Goal: Task Accomplishment & Management: Manage account settings

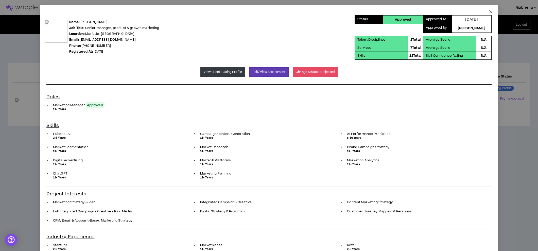
click at [489, 12] on icon "close" at bounding box center [491, 12] width 4 height 4
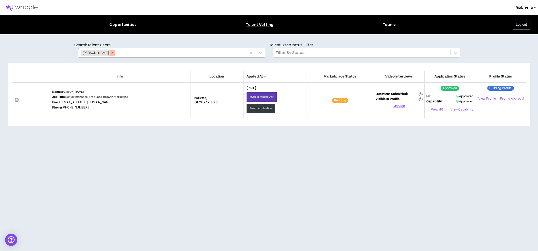
click at [114, 53] on icon "Remove Suzanne Kolpakov" at bounding box center [113, 53] width 4 height 4
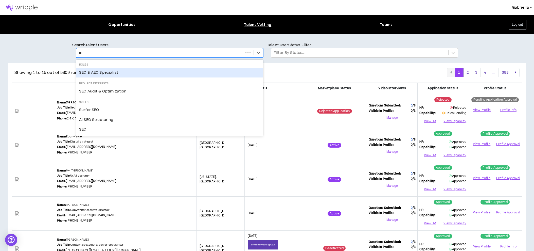
type input "*"
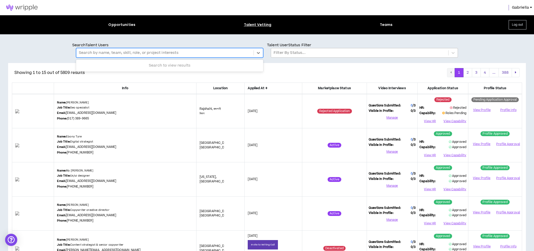
click at [294, 53] on div at bounding box center [360, 52] width 172 height 7
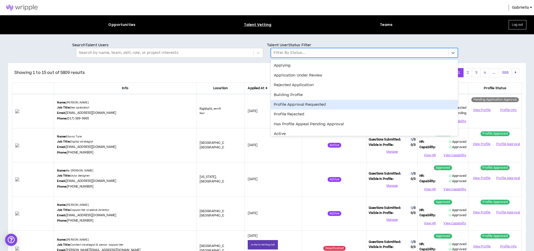
click at [290, 104] on div "Profile Approval Requested" at bounding box center [364, 105] width 187 height 10
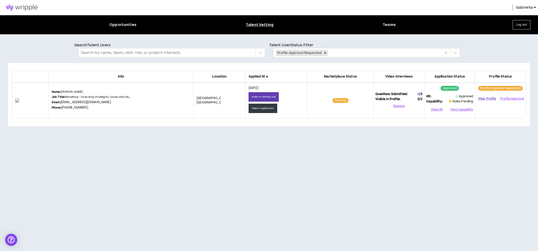
click at [485, 98] on link "View Profile" at bounding box center [487, 98] width 20 height 9
click at [507, 99] on button "Profile Approval" at bounding box center [512, 99] width 24 height 8
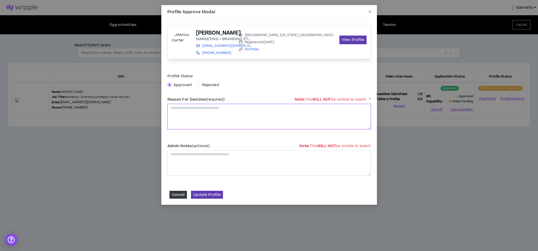
click at [191, 112] on textarea at bounding box center [268, 116] width 203 height 25
type textarea "**********"
click at [205, 195] on button "Update Profile" at bounding box center [207, 194] width 32 height 8
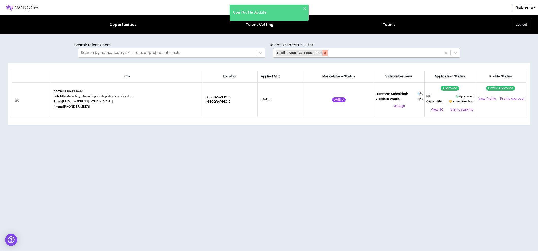
click at [324, 54] on icon "Remove Profile Approval Requested" at bounding box center [325, 53] width 2 height 2
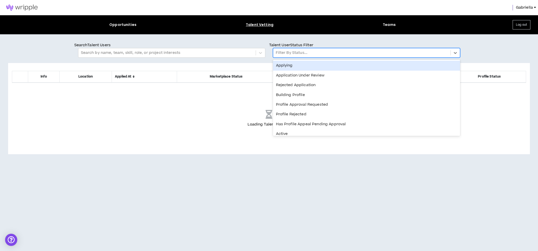
click at [284, 53] on div at bounding box center [362, 52] width 172 height 7
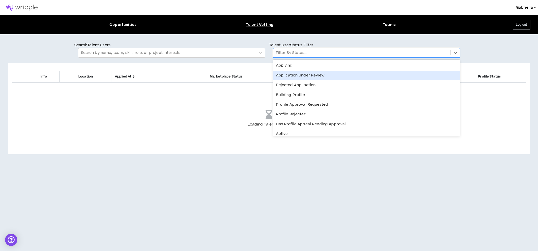
click at [296, 75] on div "Application Under Review" at bounding box center [366, 76] width 187 height 10
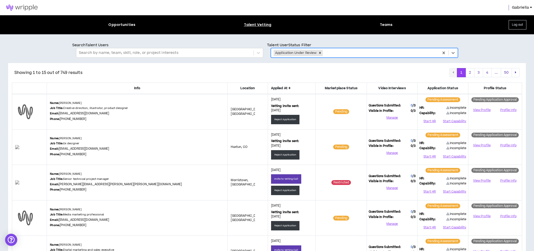
click at [289, 88] on icon at bounding box center [290, 87] width 2 height 3
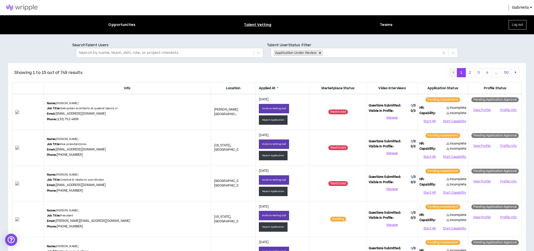
click at [277, 87] on icon at bounding box center [278, 87] width 2 height 3
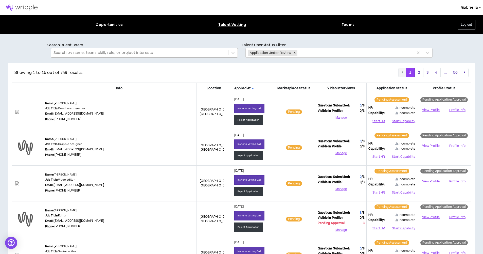
click at [117, 54] on div at bounding box center [140, 52] width 172 height 7
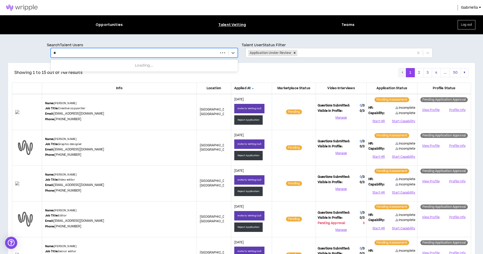
type input "****"
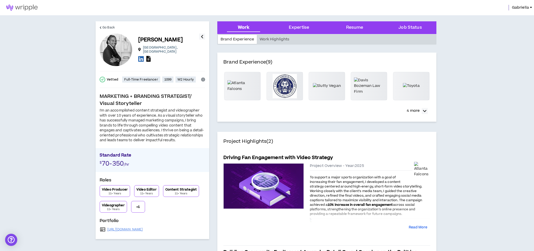
click at [150, 56] on icon at bounding box center [148, 59] width 4 height 6
click at [137, 227] on link "[URL][DOMAIN_NAME]" at bounding box center [125, 229] width 36 height 4
click at [142, 58] on icon at bounding box center [141, 59] width 6 height 6
